Goal: Find specific page/section: Find specific page/section

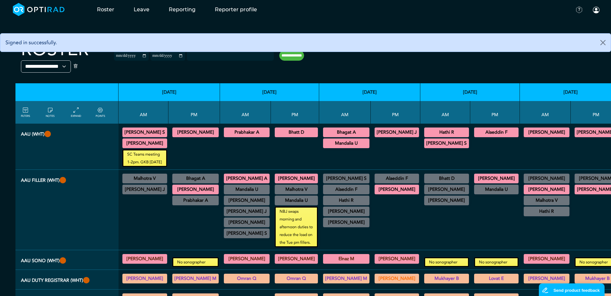
click at [397, 216] on div at bounding box center [396, 221] width 44 height 52
click at [402, 221] on div at bounding box center [396, 221] width 44 height 52
click at [403, 229] on div at bounding box center [396, 221] width 44 height 52
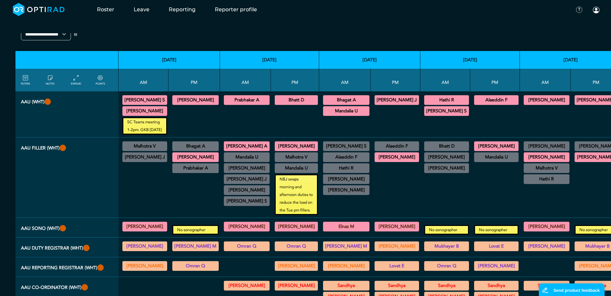
click at [404, 200] on div at bounding box center [396, 189] width 44 height 52
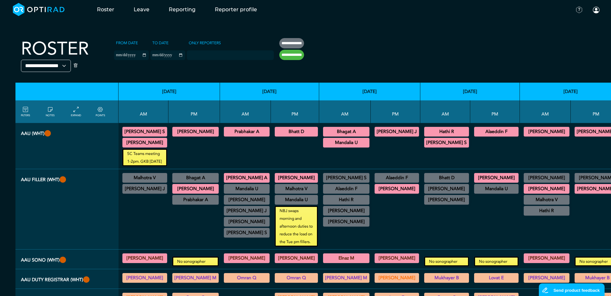
scroll to position [0, 0]
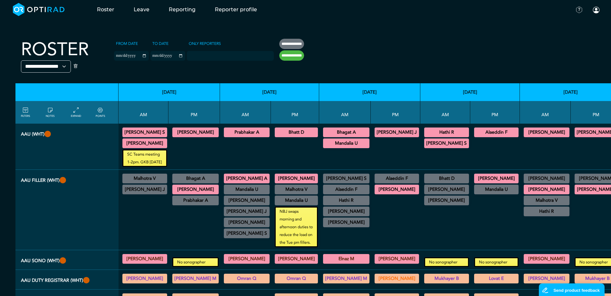
click at [406, 228] on div at bounding box center [396, 221] width 44 height 52
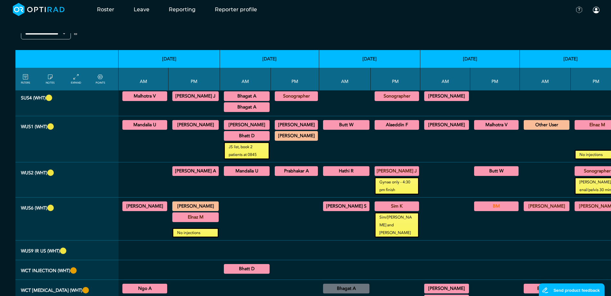
scroll to position [419, 0]
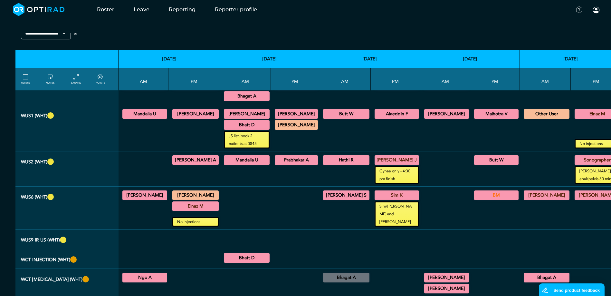
click at [185, 89] on summary "[PERSON_NAME] J" at bounding box center [195, 85] width 44 height 8
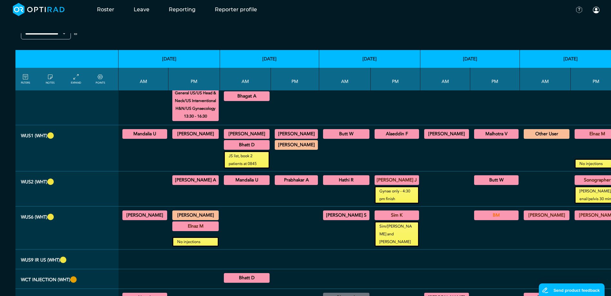
click at [193, 89] on summary "[PERSON_NAME] J" at bounding box center [195, 85] width 44 height 8
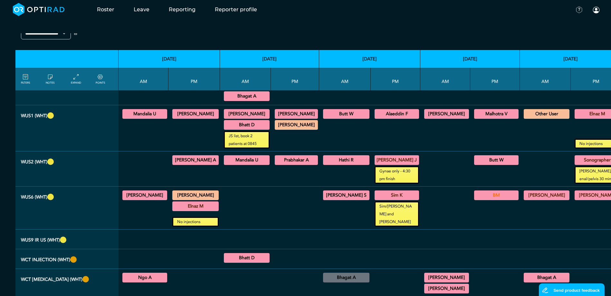
scroll to position [451, 0]
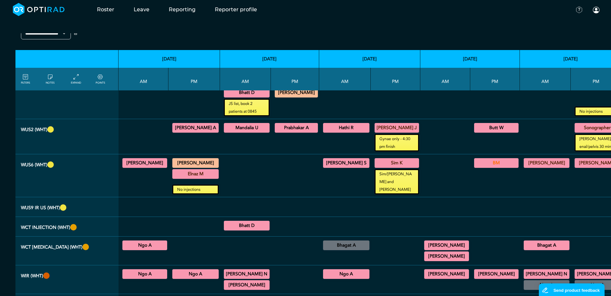
click at [206, 178] on summary "Elnaz M" at bounding box center [195, 174] width 44 height 8
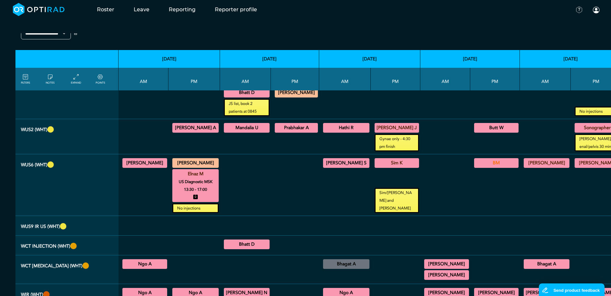
click at [206, 178] on summary "Elnaz M" at bounding box center [195, 174] width 44 height 8
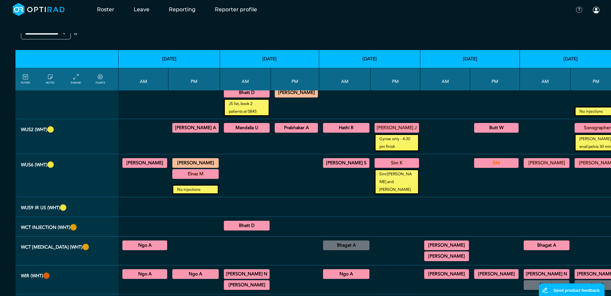
click at [274, 194] on div at bounding box center [295, 175] width 43 height 37
click at [212, 167] on summary "[PERSON_NAME]" at bounding box center [195, 163] width 44 height 8
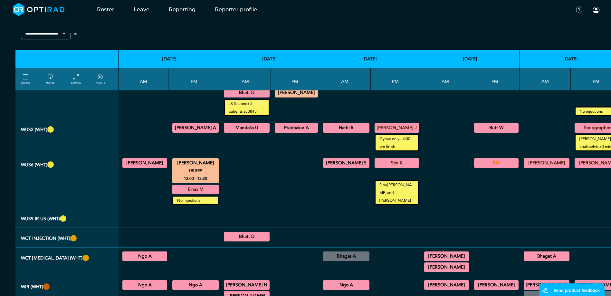
click at [208, 167] on summary "[PERSON_NAME]" at bounding box center [195, 163] width 44 height 8
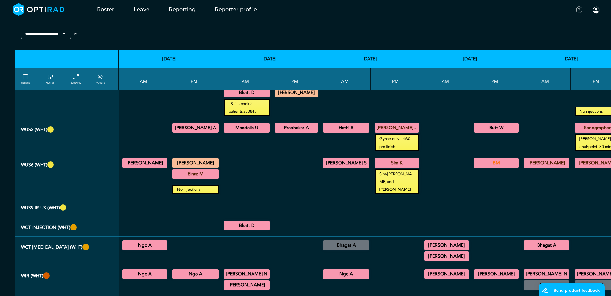
click at [249, 191] on div at bounding box center [246, 175] width 46 height 37
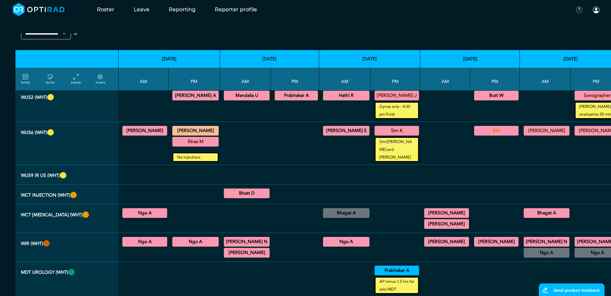
scroll to position [516, 0]
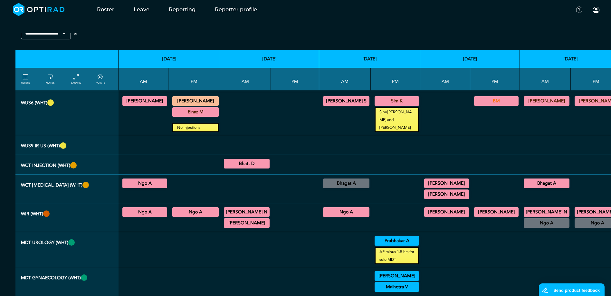
click at [253, 167] on summary "Bhatt D" at bounding box center [247, 164] width 44 height 8
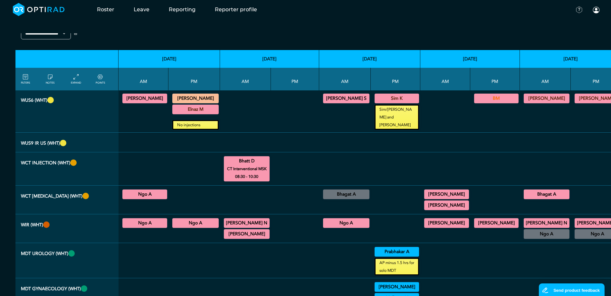
click at [257, 165] on summary "Bhatt D" at bounding box center [247, 161] width 44 height 8
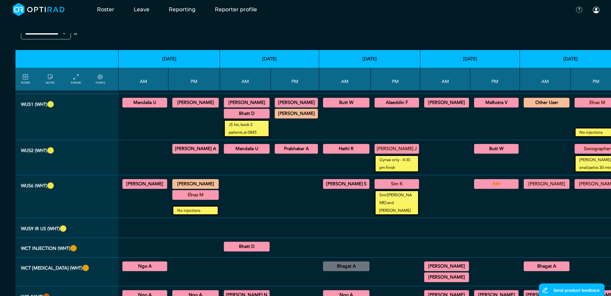
scroll to position [419, 0]
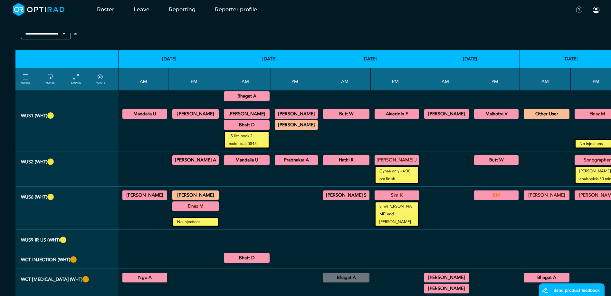
click at [576, 164] on summary "Sonographer" at bounding box center [598, 160] width 44 height 8
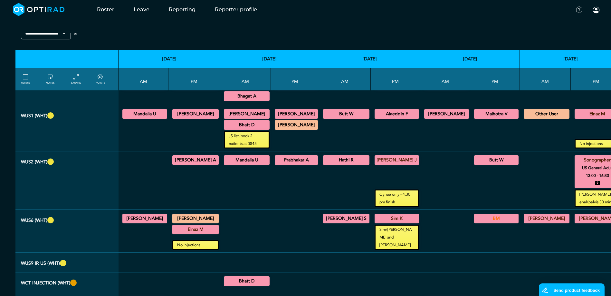
click at [576, 164] on summary "Sonographer" at bounding box center [598, 160] width 44 height 8
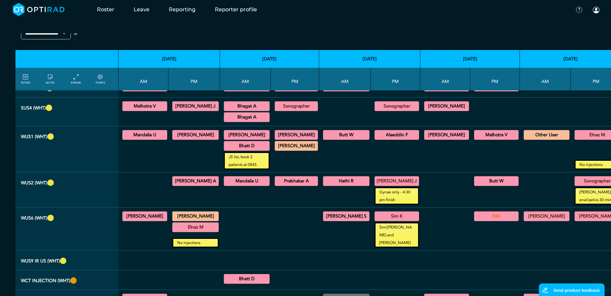
scroll to position [387, 0]
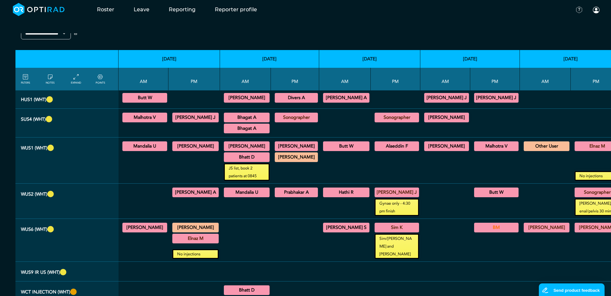
click at [526, 180] on div at bounding box center [546, 166] width 46 height 28
click at [376, 121] on summary "Sonographer" at bounding box center [397, 117] width 43 height 8
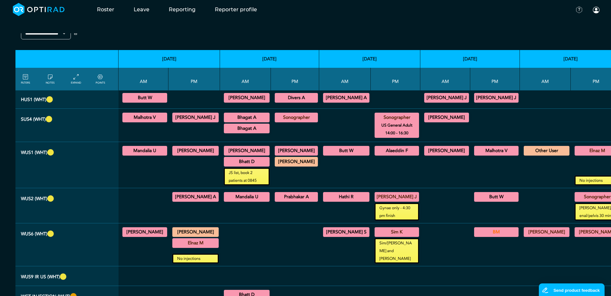
click at [384, 121] on summary "Sonographer" at bounding box center [397, 117] width 43 height 8
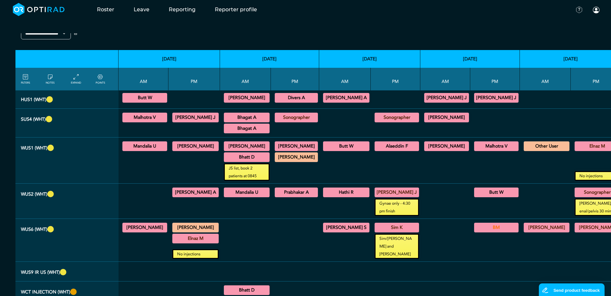
click at [309, 121] on summary "Sonographer" at bounding box center [296, 117] width 41 height 8
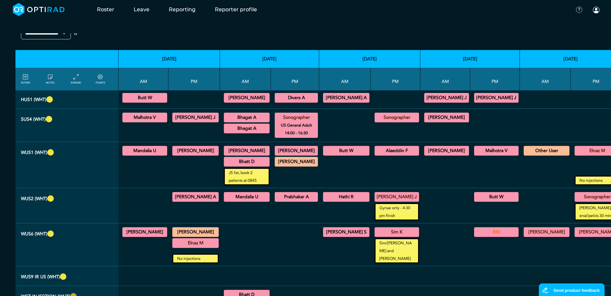
click at [304, 121] on summary "Sonographer" at bounding box center [296, 117] width 41 height 8
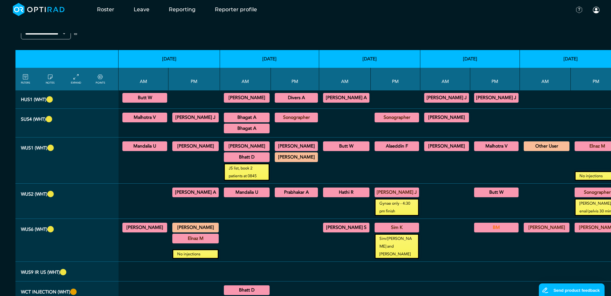
click at [254, 121] on summary "Bhagat A" at bounding box center [247, 117] width 44 height 8
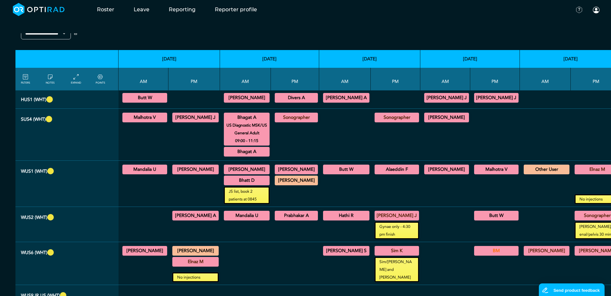
click at [254, 121] on summary "Bhagat A" at bounding box center [247, 117] width 44 height 8
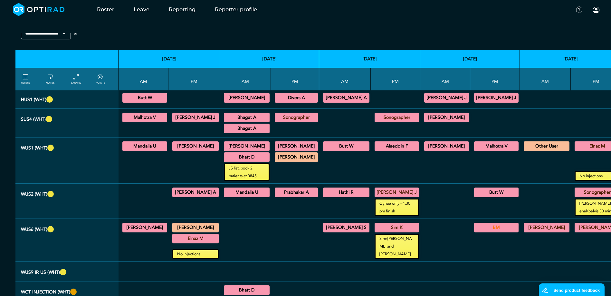
click at [252, 132] on summary "Bhagat A" at bounding box center [247, 128] width 44 height 8
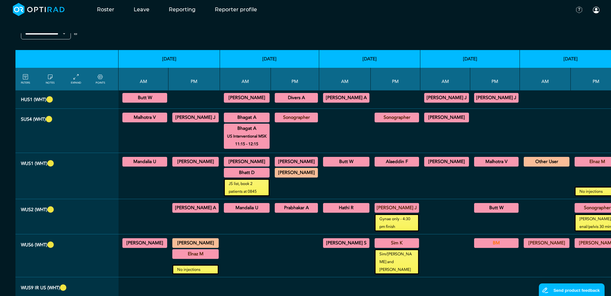
click at [252, 132] on summary "Bhagat A" at bounding box center [247, 128] width 44 height 8
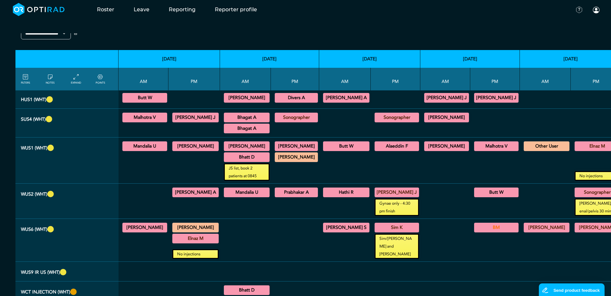
click at [490, 134] on div at bounding box center [495, 122] width 44 height 23
click at [242, 102] on summary "[PERSON_NAME]" at bounding box center [247, 98] width 44 height 8
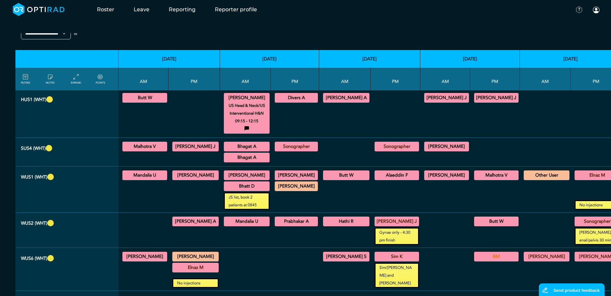
click at [245, 102] on summary "[PERSON_NAME]" at bounding box center [247, 98] width 44 height 8
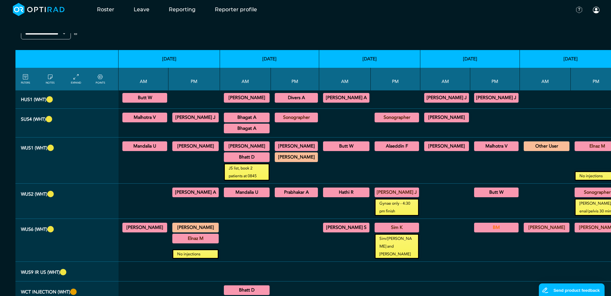
click at [287, 102] on summary "Divers A" at bounding box center [296, 98] width 41 height 8
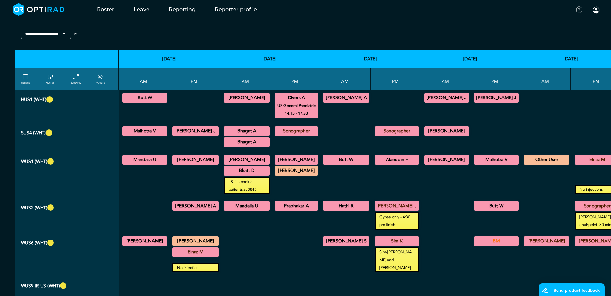
click at [293, 102] on summary "Divers A" at bounding box center [296, 98] width 41 height 8
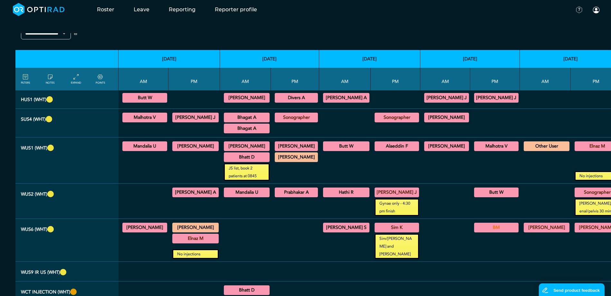
click at [249, 102] on summary "[PERSON_NAME]" at bounding box center [247, 98] width 44 height 8
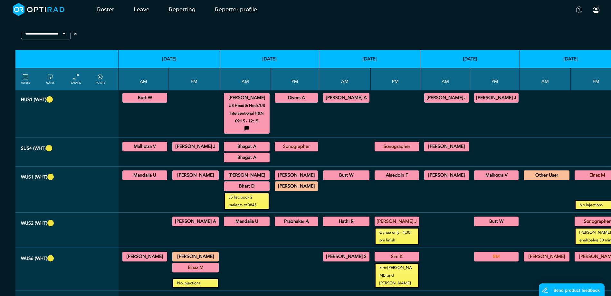
click at [249, 102] on summary "[PERSON_NAME]" at bounding box center [247, 98] width 44 height 8
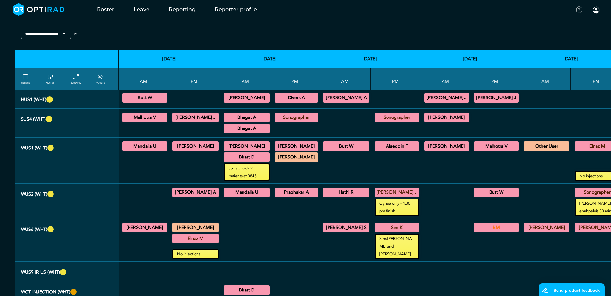
click at [340, 102] on summary "[PERSON_NAME] A" at bounding box center [346, 98] width 44 height 8
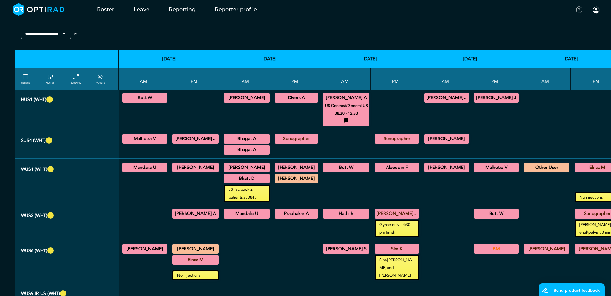
click at [346, 102] on summary "[PERSON_NAME] A" at bounding box center [346, 98] width 44 height 8
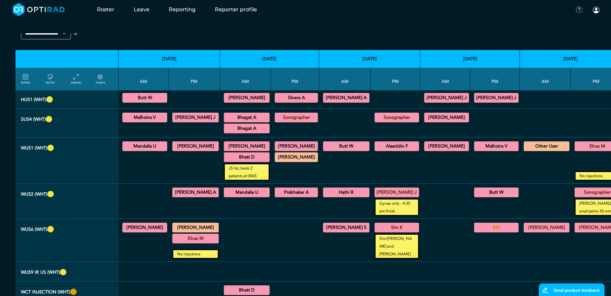
click at [450, 102] on summary "[PERSON_NAME] J" at bounding box center [446, 98] width 43 height 8
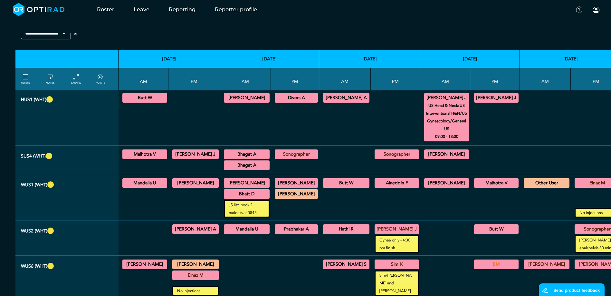
click at [448, 102] on summary "[PERSON_NAME] J" at bounding box center [446, 98] width 43 height 8
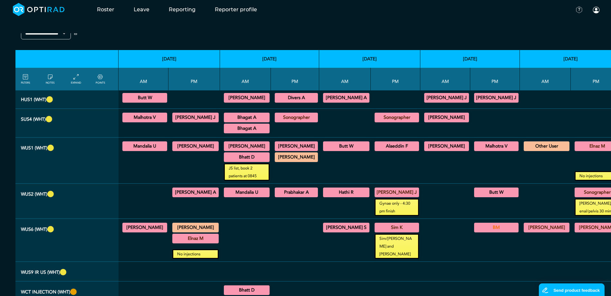
click at [475, 102] on summary "[PERSON_NAME] J" at bounding box center [496, 98] width 43 height 8
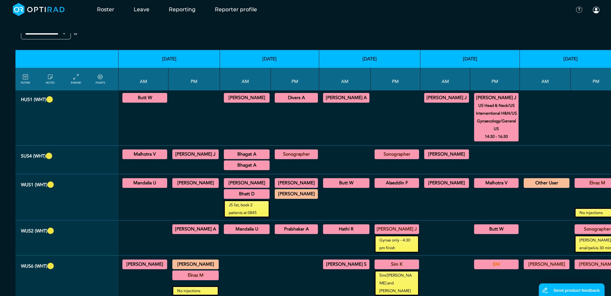
click at [479, 102] on summary "[PERSON_NAME] J" at bounding box center [496, 98] width 43 height 8
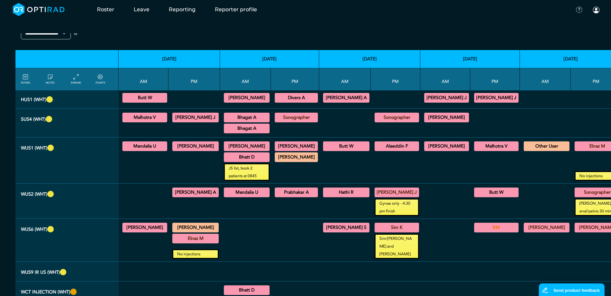
click at [450, 102] on summary "[PERSON_NAME] J" at bounding box center [446, 98] width 43 height 8
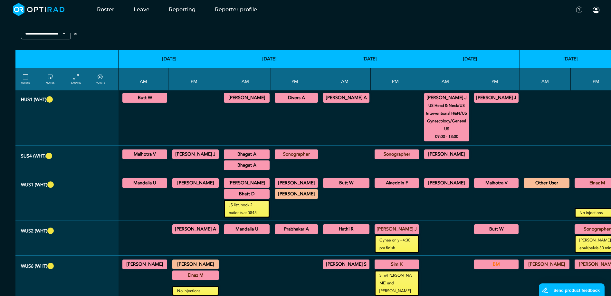
click at [446, 102] on summary "[PERSON_NAME] J" at bounding box center [446, 98] width 43 height 8
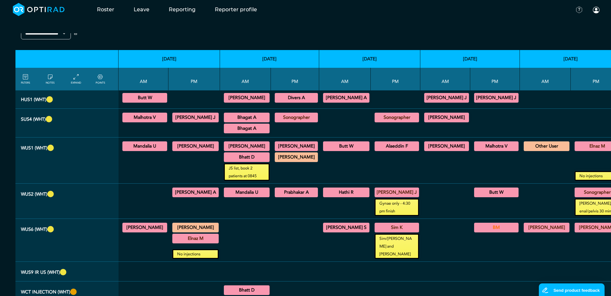
click at [439, 180] on div at bounding box center [445, 166] width 45 height 28
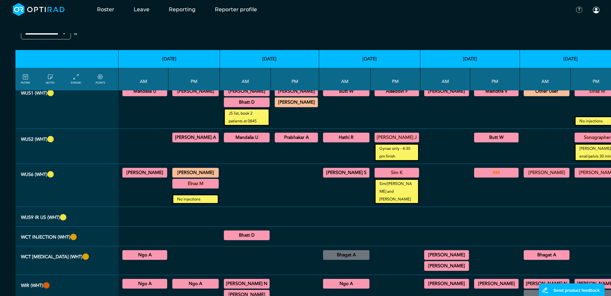
scroll to position [451, 0]
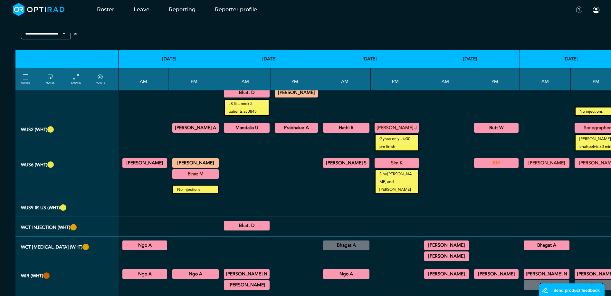
click at [475, 167] on summary "BM" at bounding box center [496, 163] width 43 height 8
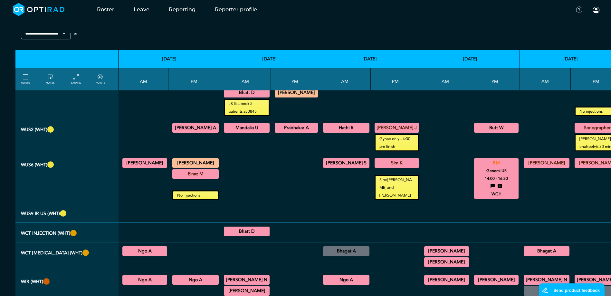
click at [480, 167] on summary "BM" at bounding box center [496, 163] width 43 height 8
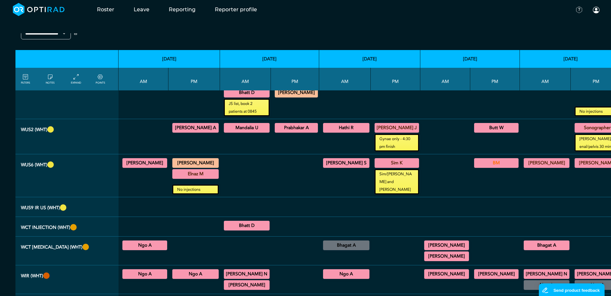
click at [431, 194] on div at bounding box center [445, 175] width 45 height 37
click at [531, 167] on summary "[PERSON_NAME]" at bounding box center [547, 163] width 44 height 8
click at [533, 167] on summary "[PERSON_NAME]" at bounding box center [547, 163] width 44 height 8
click at [576, 167] on summary "[PERSON_NAME]" at bounding box center [598, 163] width 44 height 8
click at [577, 167] on summary "[PERSON_NAME]" at bounding box center [598, 163] width 44 height 8
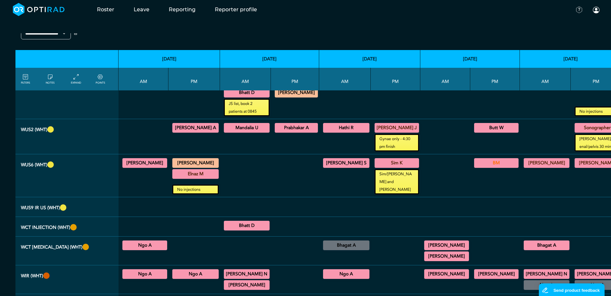
click at [455, 194] on div at bounding box center [445, 175] width 45 height 37
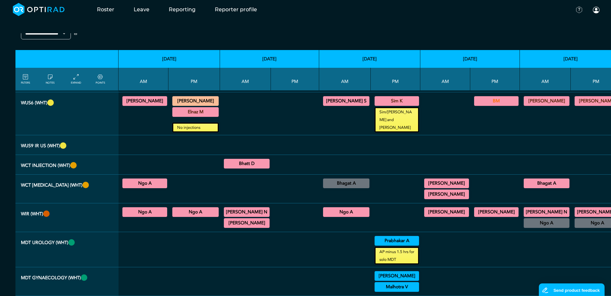
scroll to position [532, 0]
click at [323, 150] on div at bounding box center [345, 145] width 46 height 14
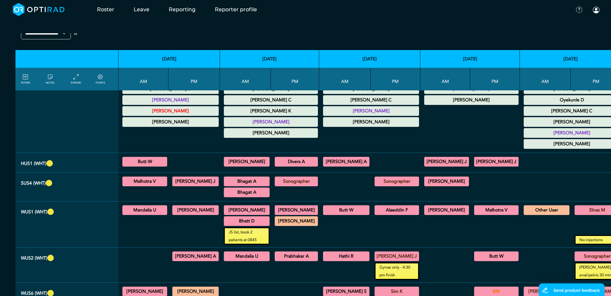
scroll to position [322, 0]
